Goal: Task Accomplishment & Management: Manage account settings

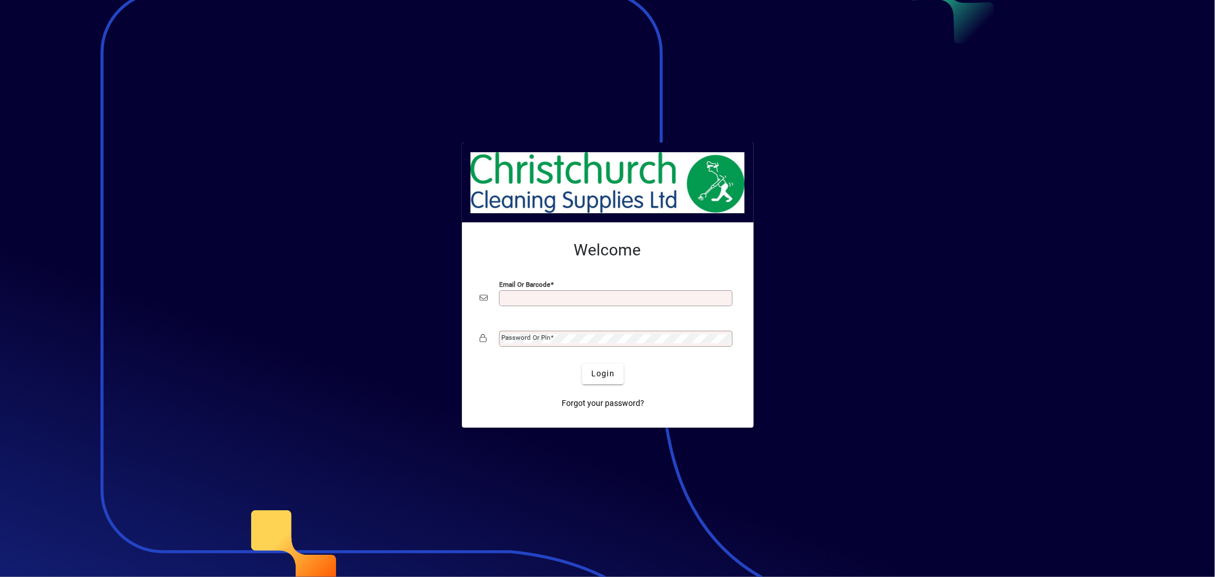
drag, startPoint x: 0, startPoint y: 0, endPoint x: 528, endPoint y: 301, distance: 607.9
click at [528, 301] on input "Email or Barcode" at bounding box center [617, 297] width 230 height 9
type input "**********"
click at [608, 379] on span "Login" at bounding box center [602, 374] width 23 height 12
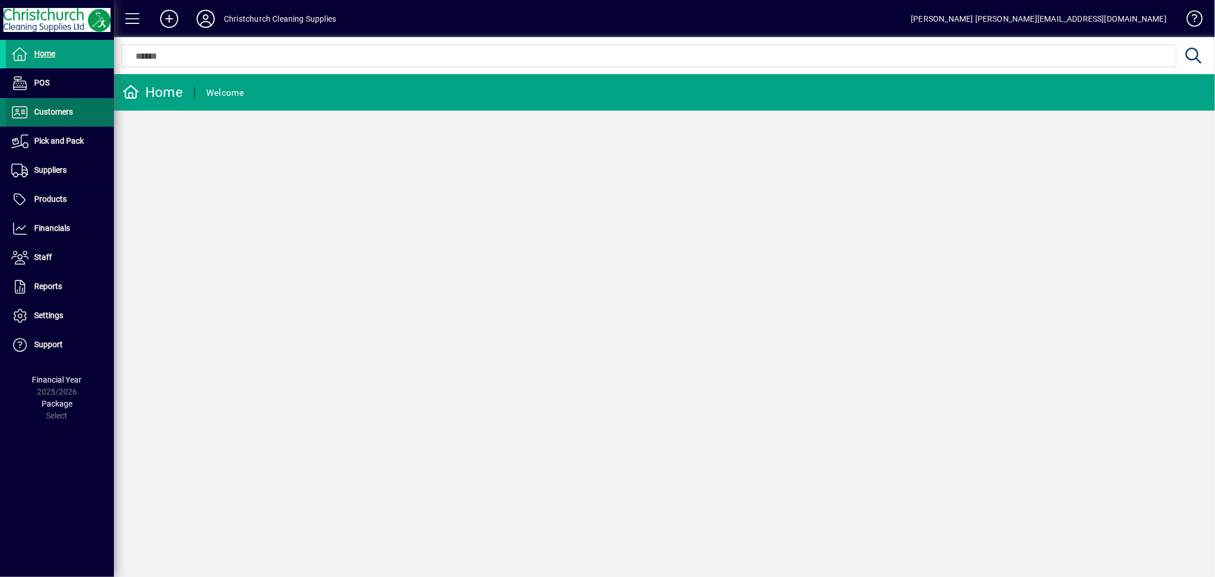
click at [62, 116] on span "Customers" at bounding box center [53, 111] width 39 height 9
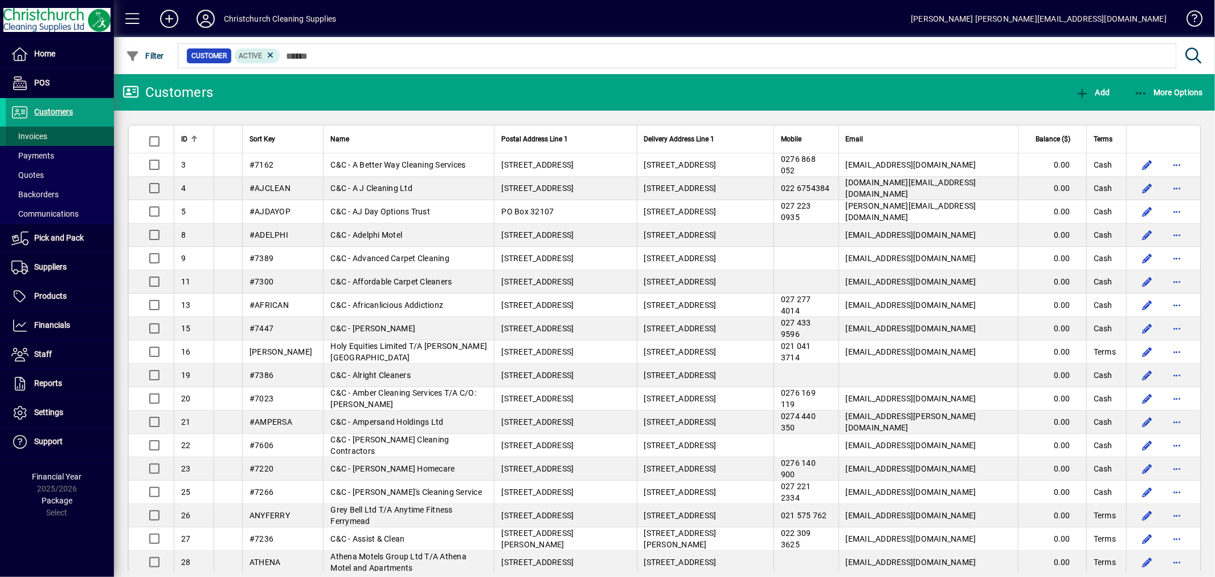
click at [59, 132] on span at bounding box center [60, 136] width 108 height 27
